Goal: Use online tool/utility: Utilize a website feature to perform a specific function

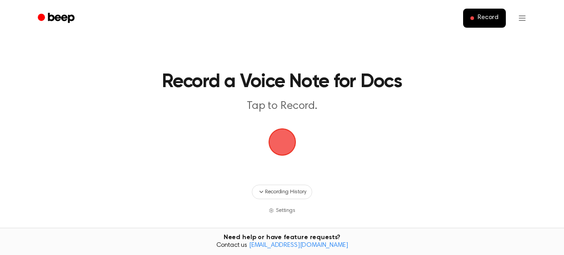
click at [289, 132] on span "button" at bounding box center [281, 141] width 25 height 25
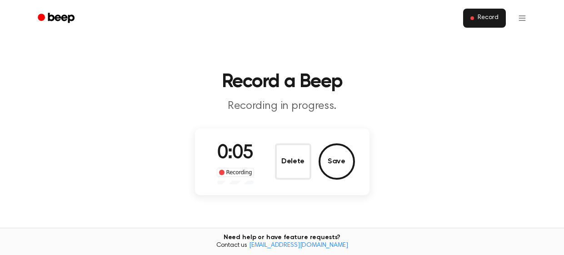
click at [472, 23] on button "Record" at bounding box center [484, 18] width 42 height 19
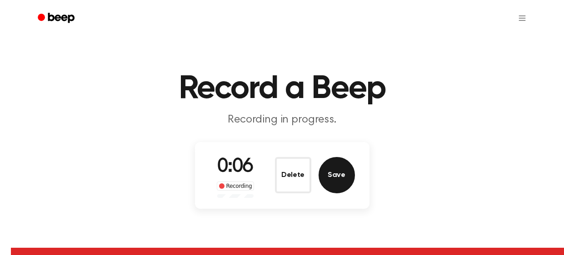
click at [340, 172] on button "Save" at bounding box center [336, 175] width 36 height 36
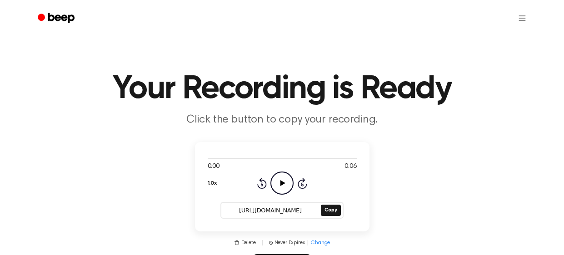
click at [277, 190] on icon "Play Audio" at bounding box center [281, 183] width 23 height 23
click at [30, 0] on div at bounding box center [281, 18] width 523 height 36
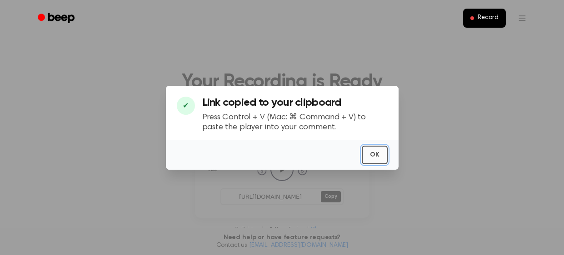
click at [381, 159] on button "OK" at bounding box center [375, 155] width 26 height 19
